Goal: Transaction & Acquisition: Purchase product/service

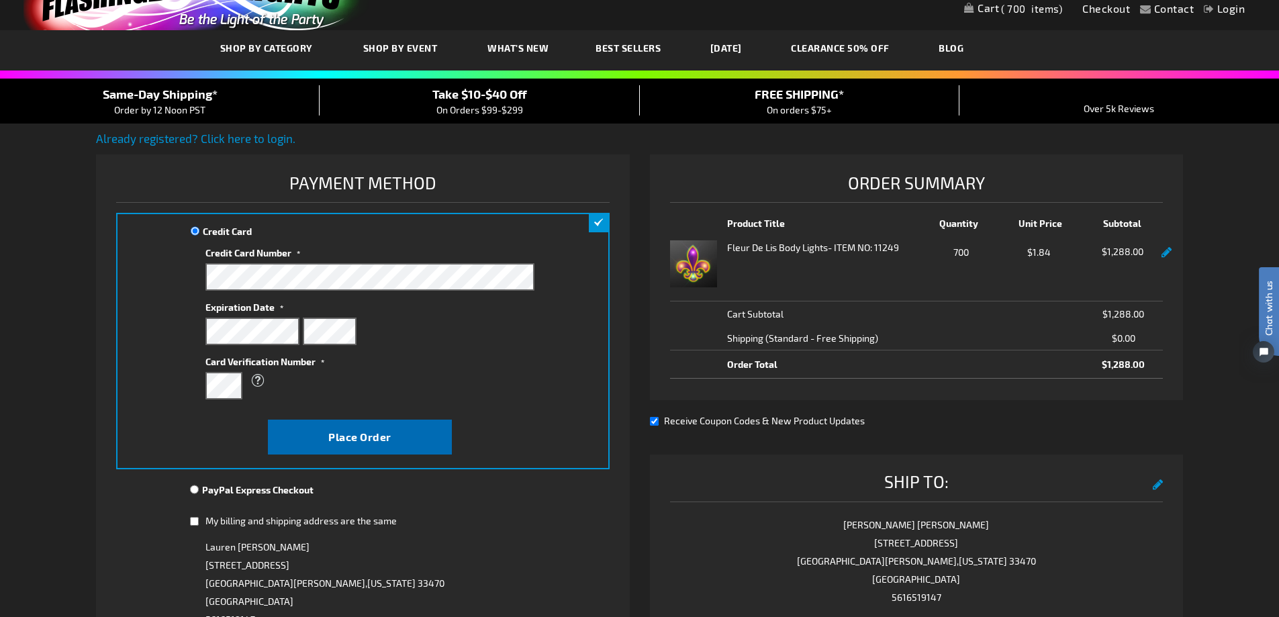
click at [324, 439] on button "Place Order" at bounding box center [360, 437] width 184 height 35
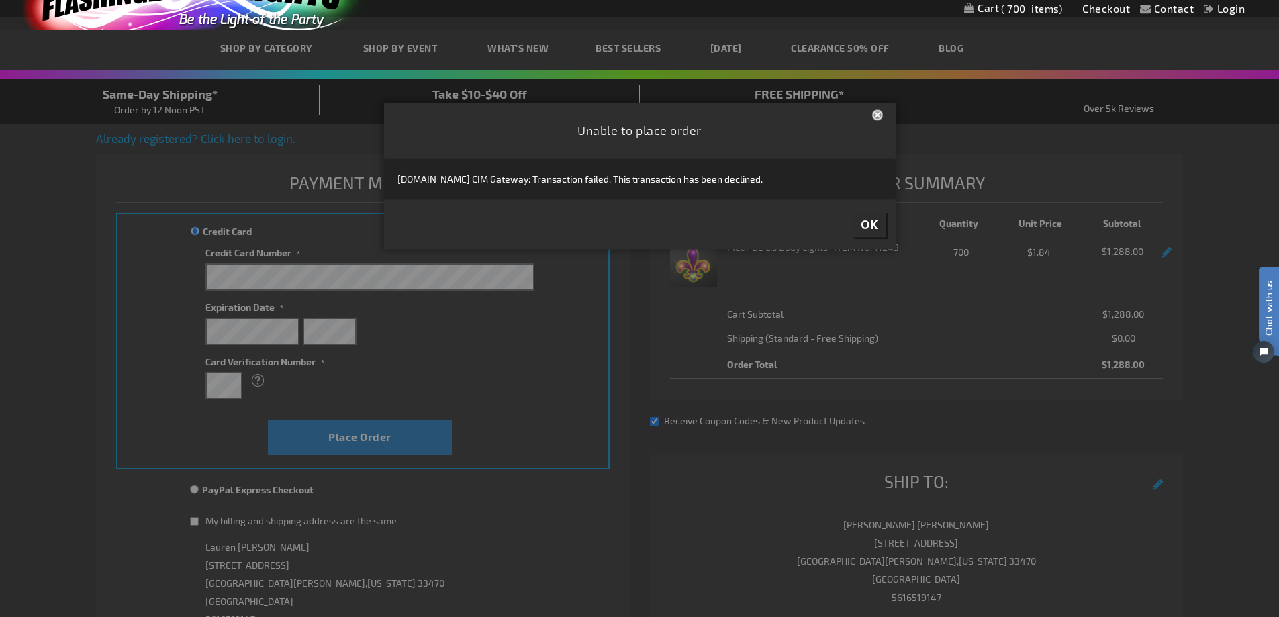
click at [880, 114] on button "Close" at bounding box center [878, 116] width 13 height 14
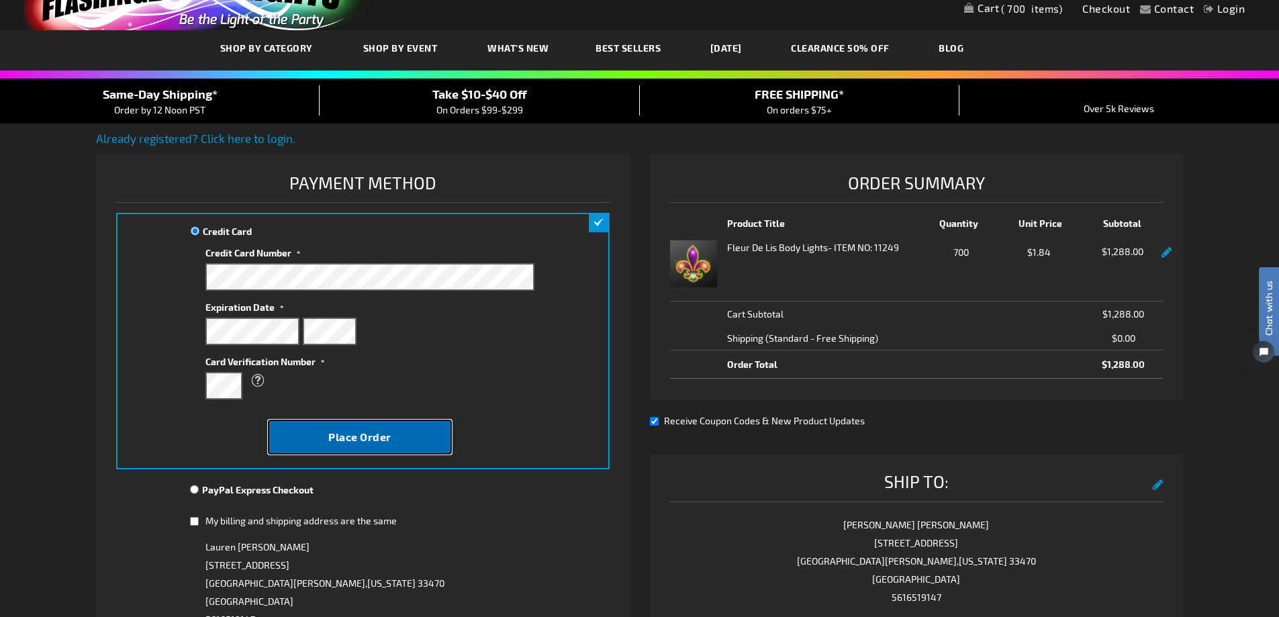
click at [370, 434] on span "Place Order" at bounding box center [359, 436] width 63 height 13
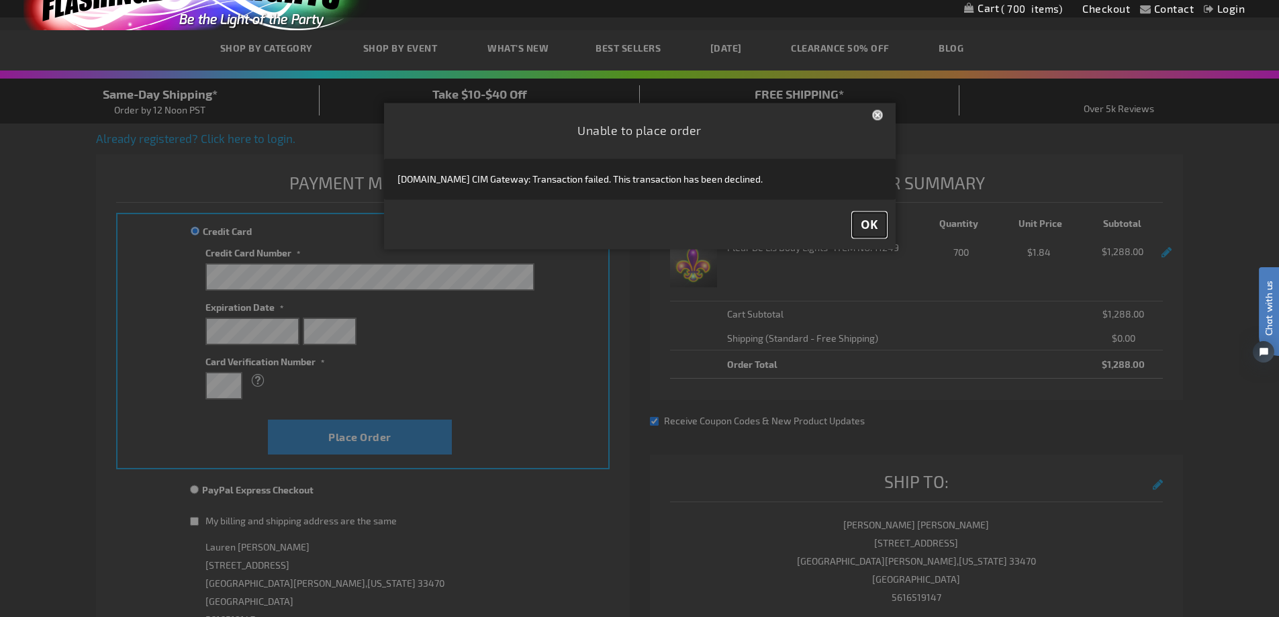
click at [867, 222] on span "OK" at bounding box center [869, 224] width 17 height 15
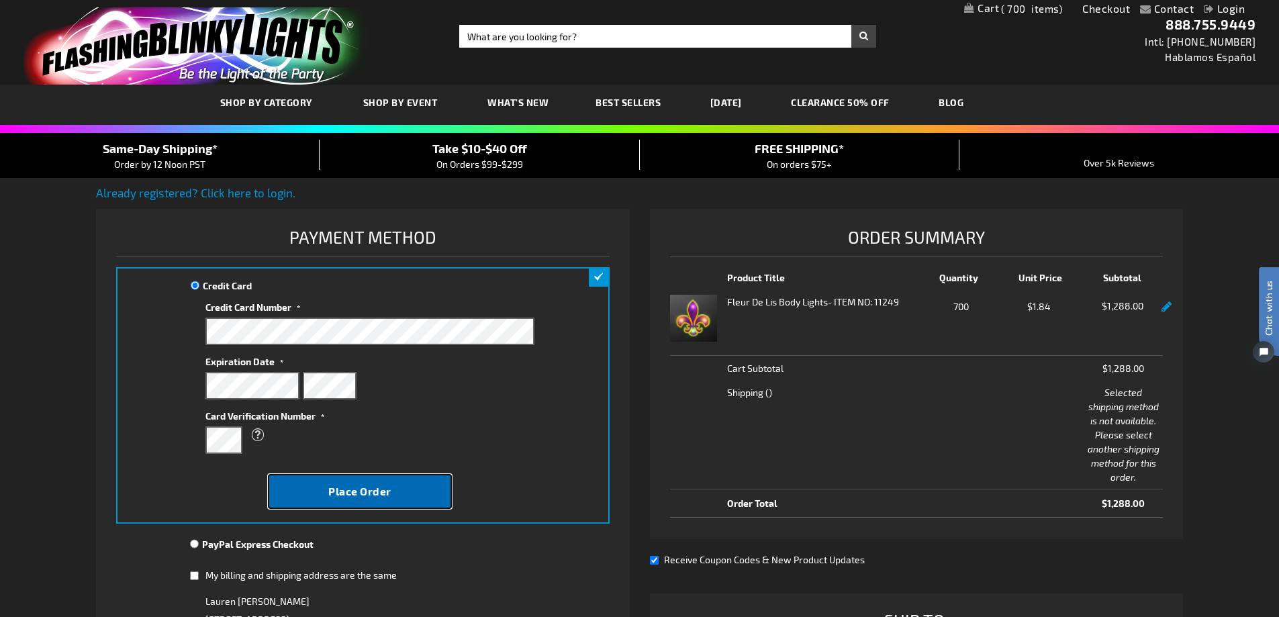
click at [366, 493] on span "Place Order" at bounding box center [359, 491] width 63 height 13
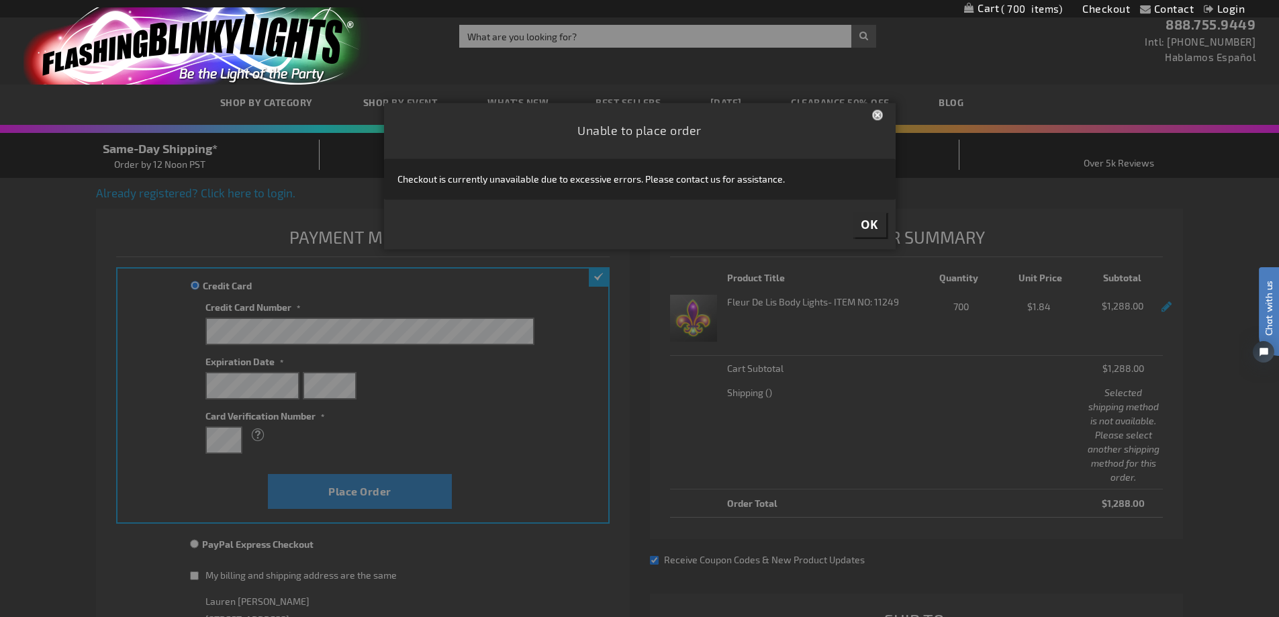
click at [884, 112] on button "Close" at bounding box center [878, 116] width 13 height 14
